Goal: Navigation & Orientation: Understand site structure

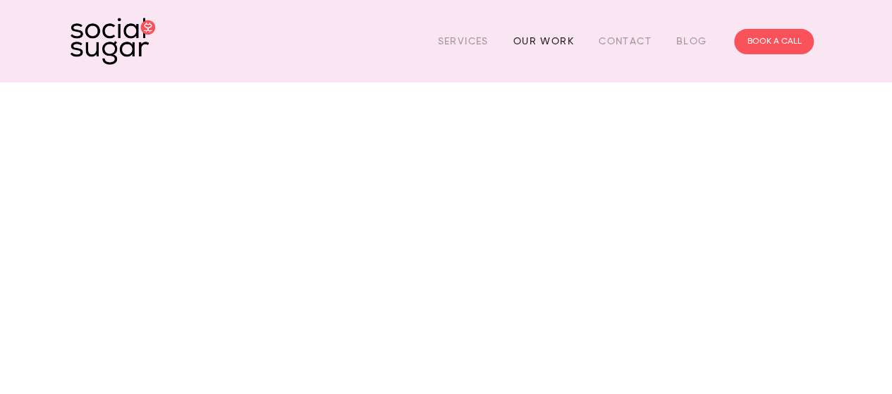
click at [542, 39] on link "Our Work" at bounding box center [544, 41] width 61 height 22
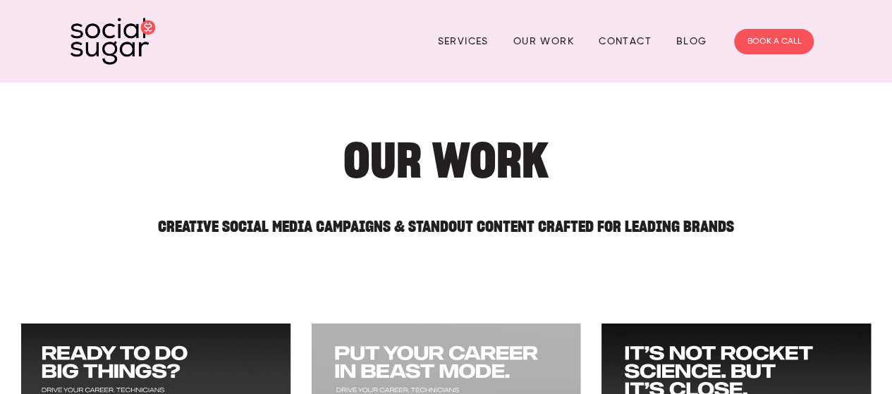
drag, startPoint x: 897, startPoint y: 15, endPoint x: 897, endPoint y: 2, distance: 12.7
click at [469, 44] on link "Services" at bounding box center [462, 41] width 51 height 22
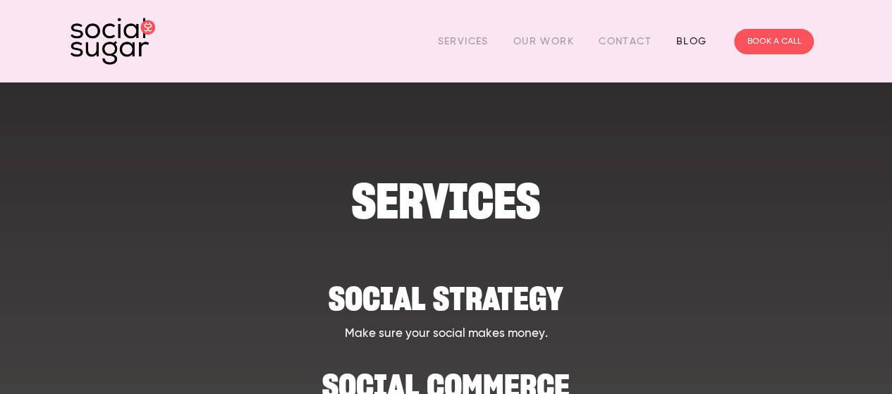
click at [695, 37] on link "Blog" at bounding box center [691, 41] width 31 height 22
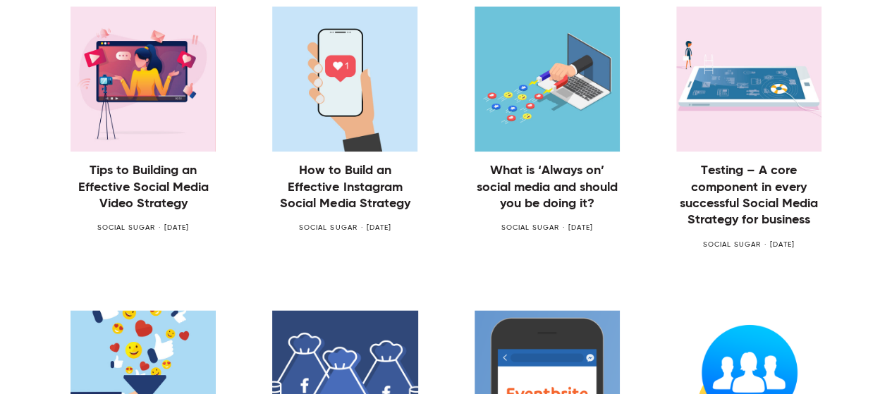
scroll to position [755, 0]
